Goal: Information Seeking & Learning: Learn about a topic

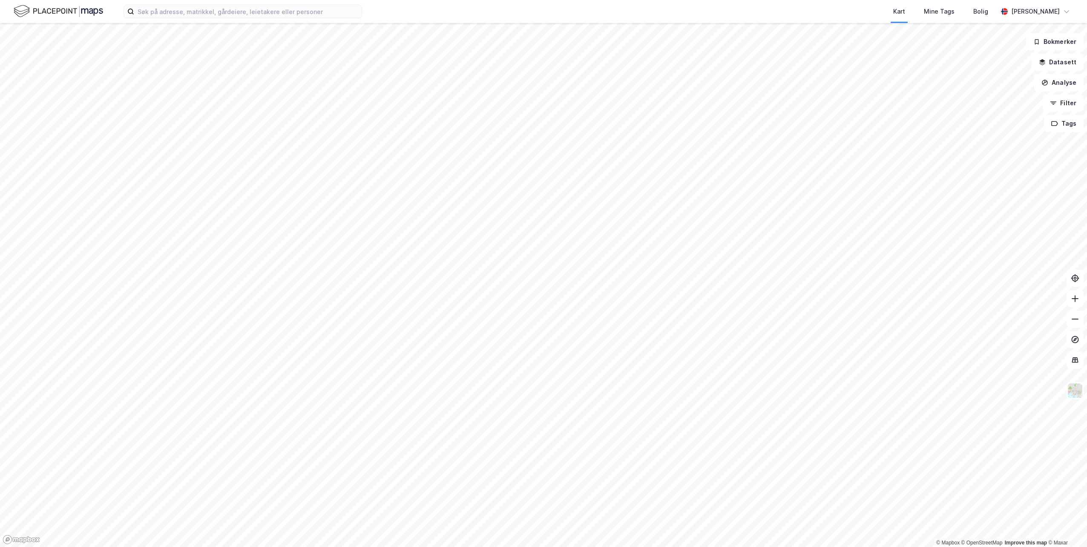
click at [220, 19] on div "Kart Mine Tags Bolig [PERSON_NAME]" at bounding box center [543, 11] width 1087 height 23
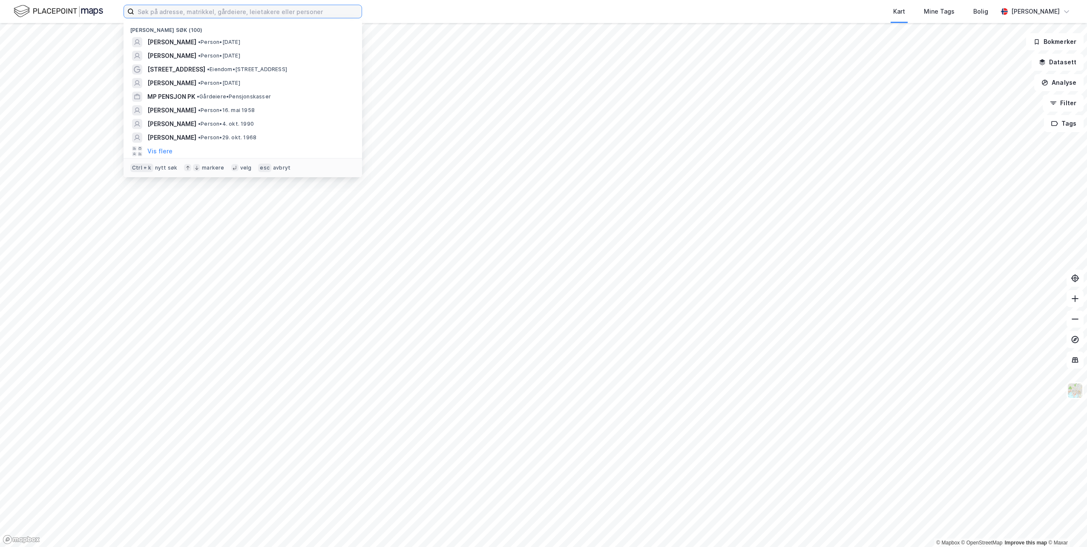
click at [220, 14] on input at bounding box center [247, 11] width 227 height 13
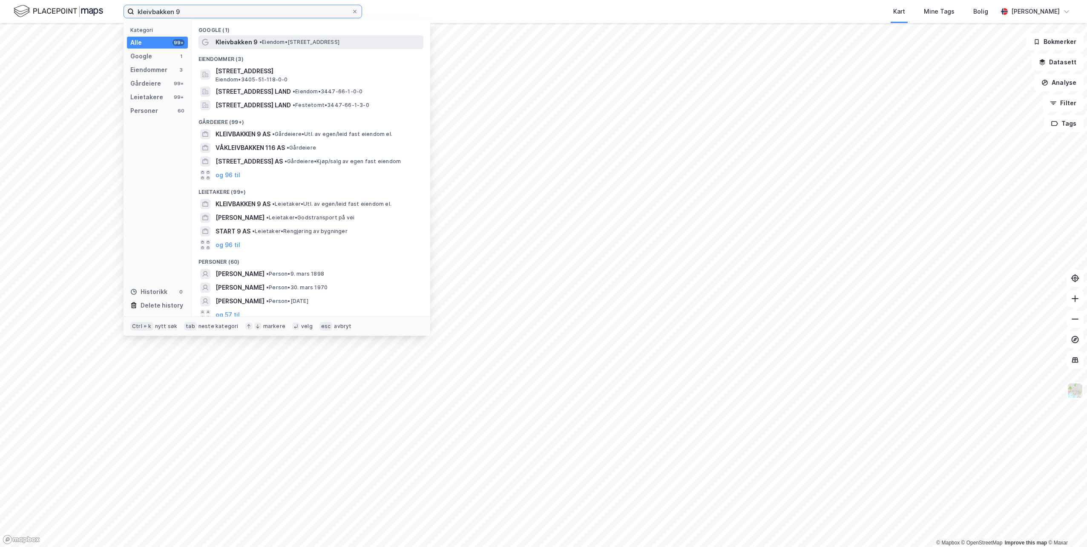
type input "kleivbakken 9"
click at [256, 42] on div "Kleivbakken 9 • Eiendom • [STREET_ADDRESS]" at bounding box center [319, 42] width 206 height 10
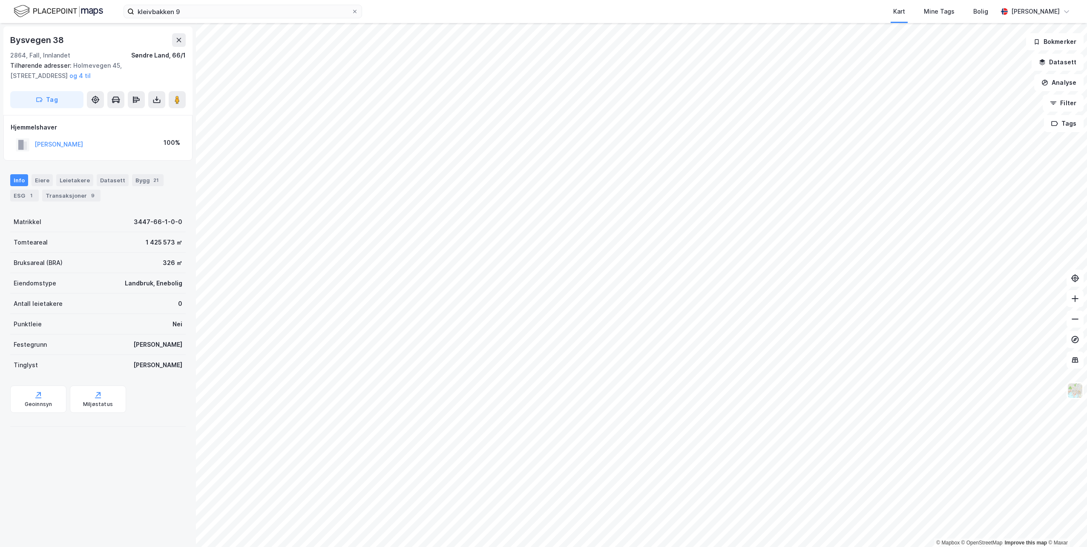
click at [246, 2] on div "kleivbakken 9 Kart Mine Tags Bolig [PERSON_NAME]" at bounding box center [543, 11] width 1087 height 23
click at [244, 6] on input "kleivbakken 9" at bounding box center [242, 11] width 217 height 13
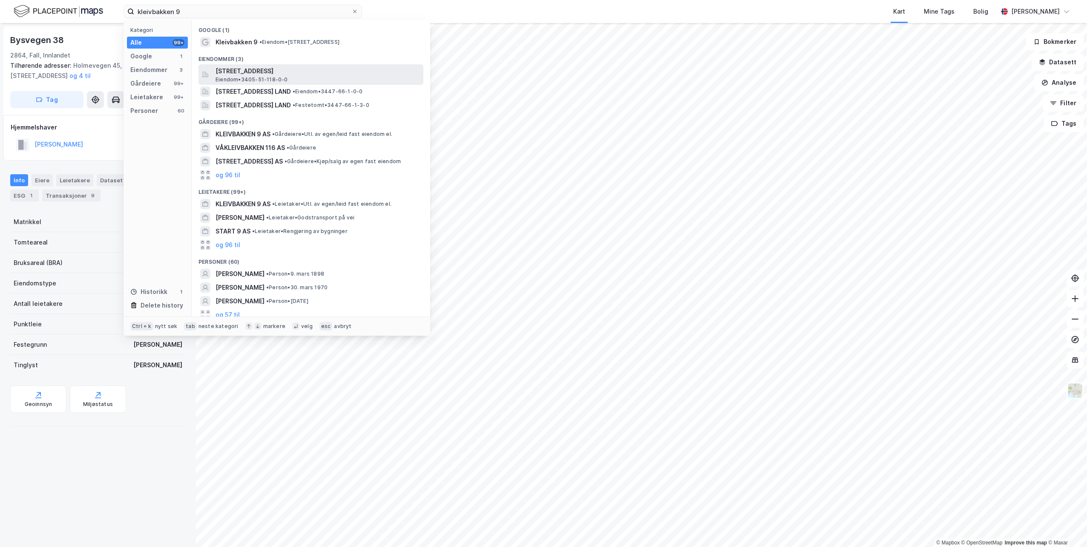
click at [250, 67] on span "[STREET_ADDRESS]" at bounding box center [318, 71] width 204 height 10
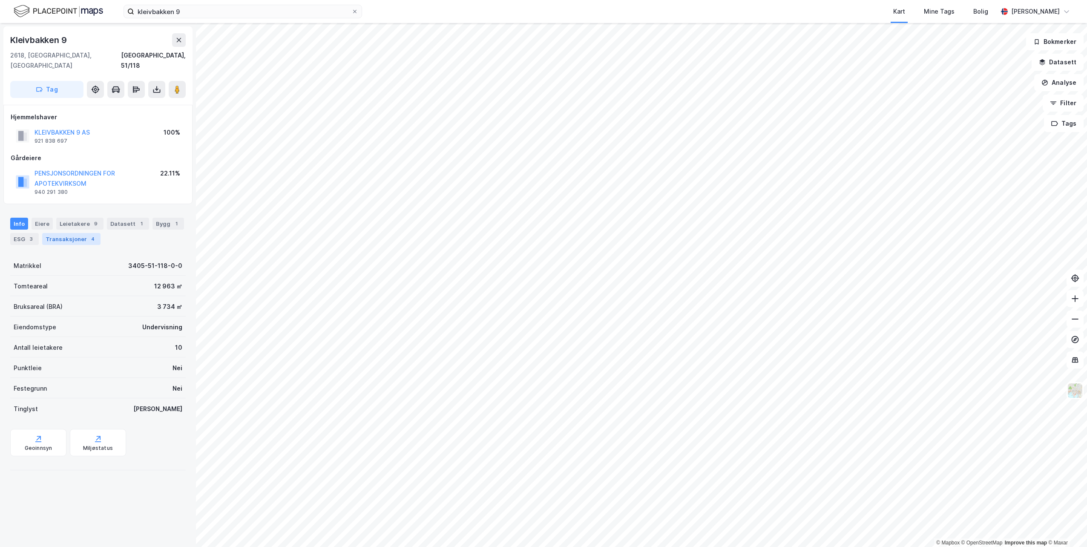
click at [82, 233] on div "Transaksjoner 4" at bounding box center [71, 239] width 58 height 12
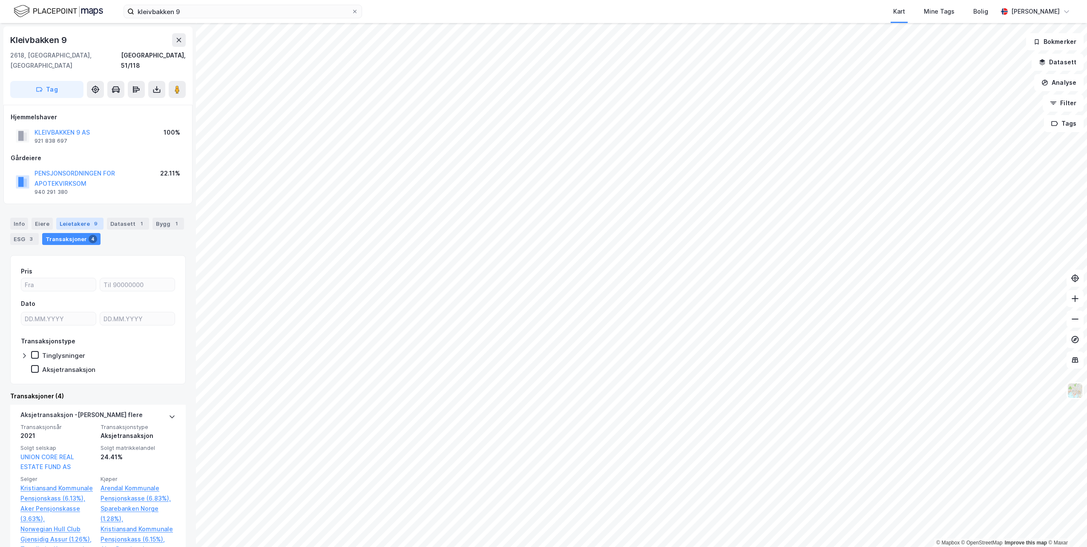
click at [87, 218] on div "Leietakere 9" at bounding box center [79, 224] width 47 height 12
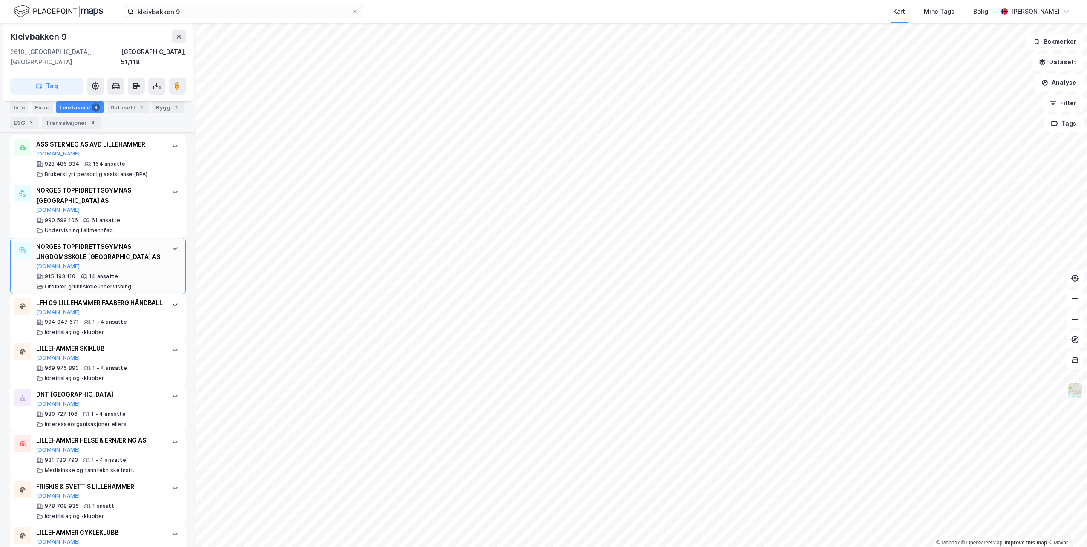
scroll to position [307, 0]
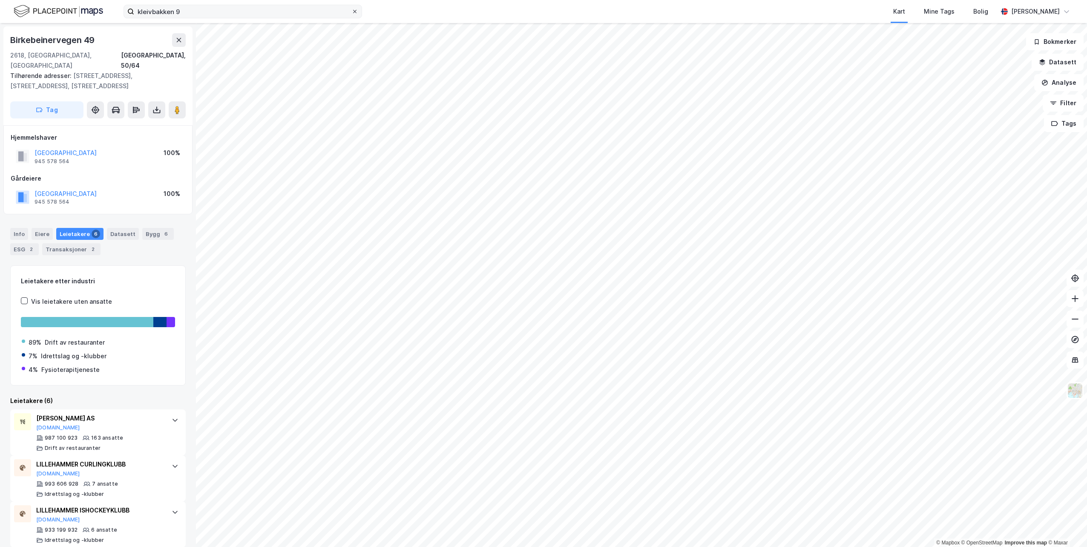
click at [354, 14] on icon at bounding box center [354, 11] width 5 height 5
click at [351, 14] on input "kleivbakken 9" at bounding box center [242, 11] width 217 height 13
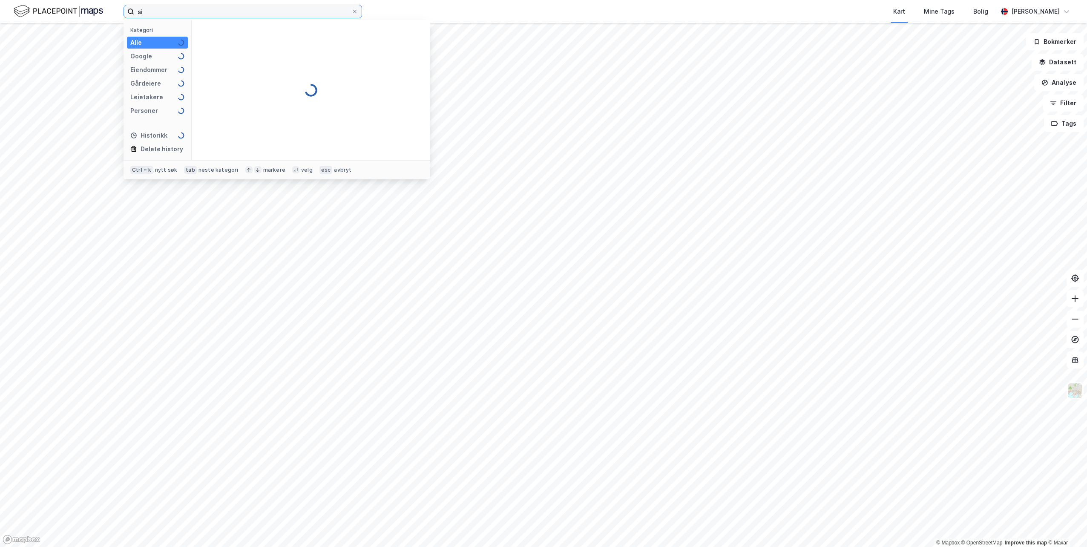
type input "s"
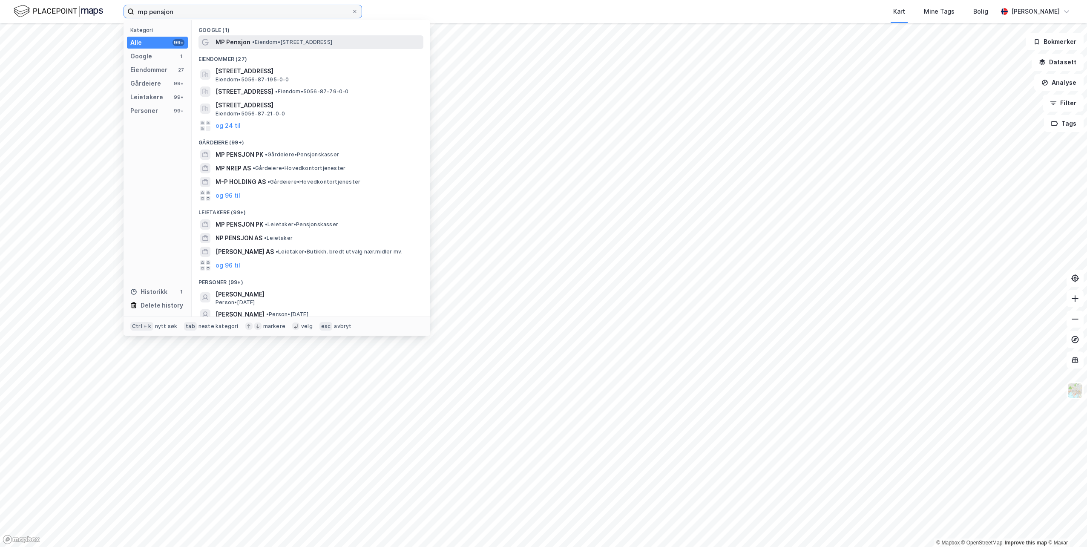
type input "mp pensjon"
click at [268, 46] on div "MP Pensjon • Eiendom • [STREET_ADDRESS]" at bounding box center [319, 42] width 206 height 10
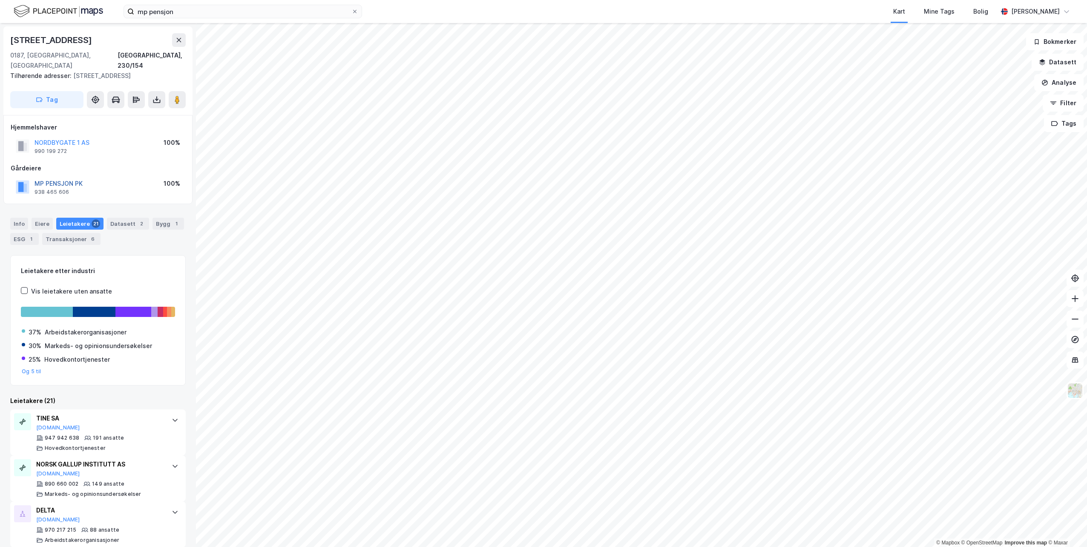
click at [0, 0] on button "MP PENSJON PK" at bounding box center [0, 0] width 0 height 0
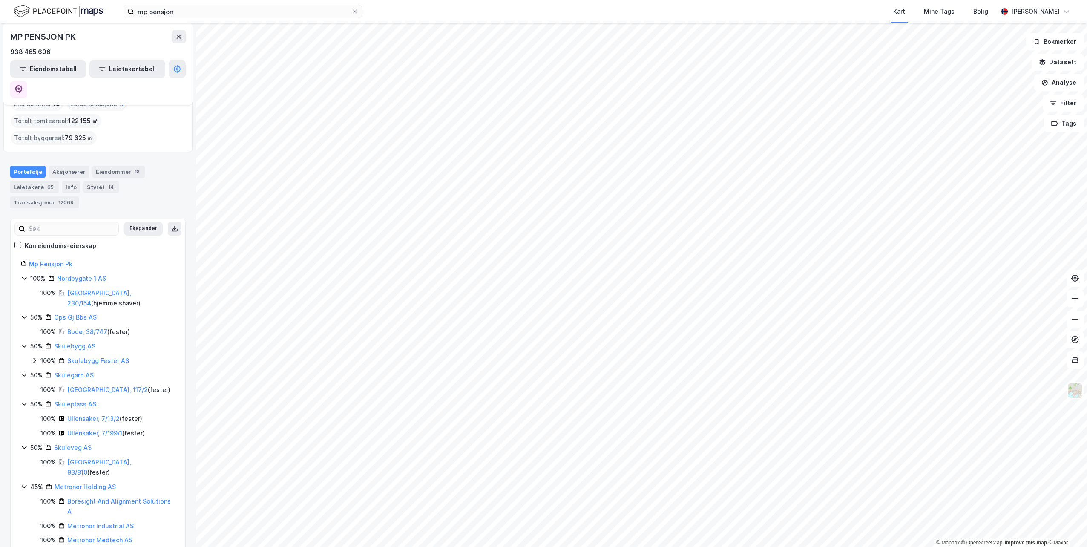
scroll to position [85, 0]
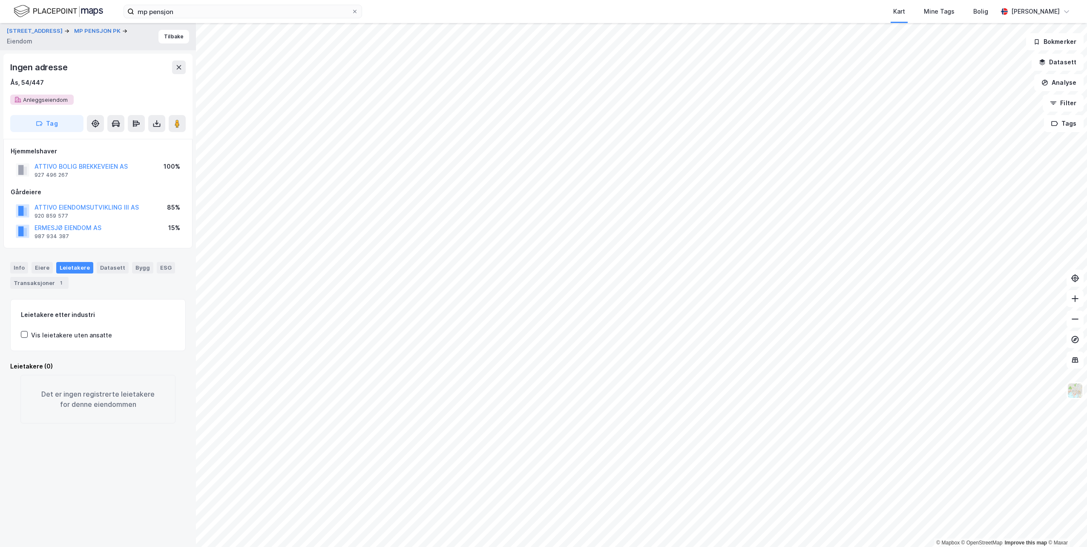
click at [97, 170] on div "ATTIVO BOLIG BREKKEVEIEN AS" at bounding box center [81, 166] width 93 height 10
click at [0, 0] on button "ATTIVO BOLIG BREKKEVEIEN AS" at bounding box center [0, 0] width 0 height 0
